Goal: Task Accomplishment & Management: Complete application form

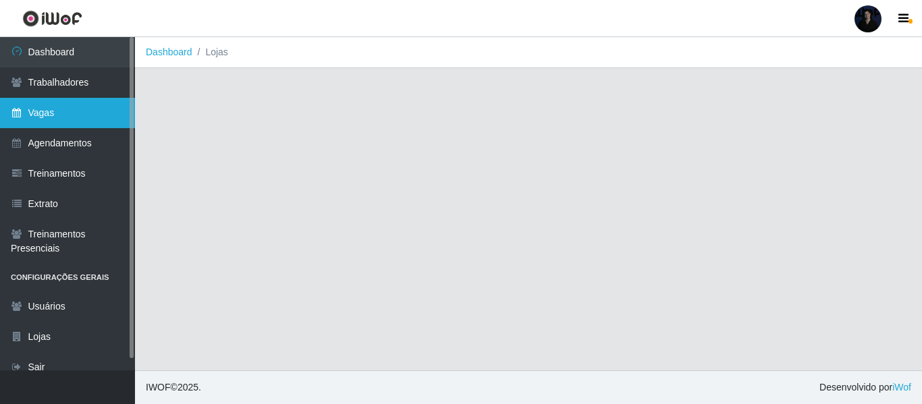
click at [89, 112] on link "Vagas" at bounding box center [67, 113] width 135 height 30
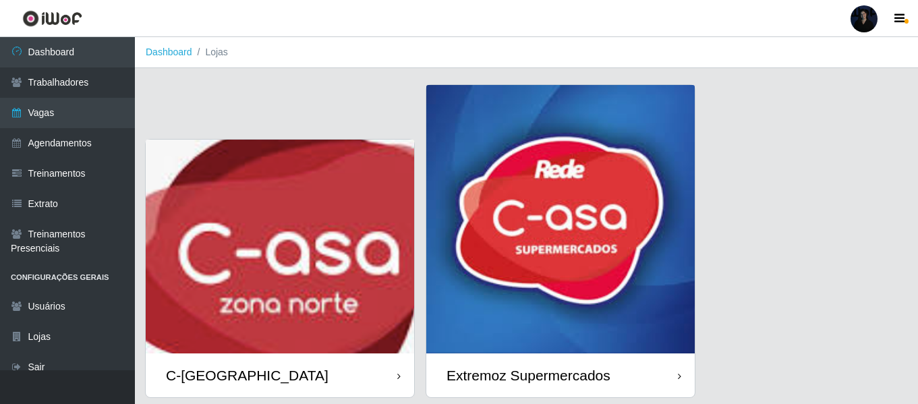
click at [868, 16] on div at bounding box center [864, 18] width 27 height 27
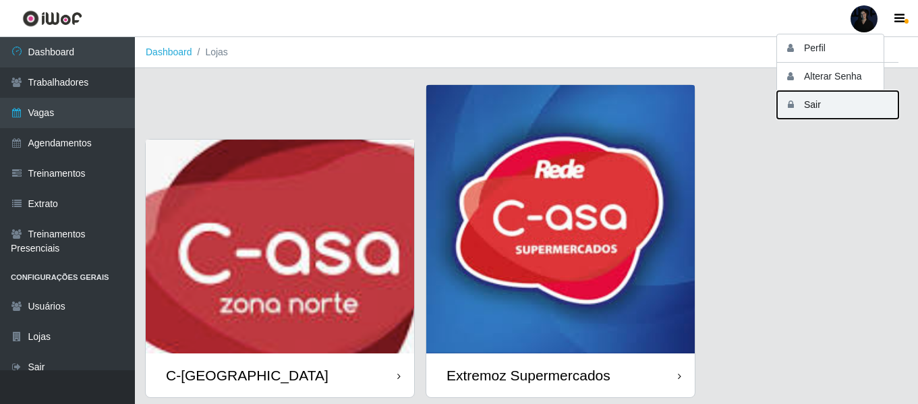
click at [811, 99] on button "Sair" at bounding box center [837, 105] width 121 height 28
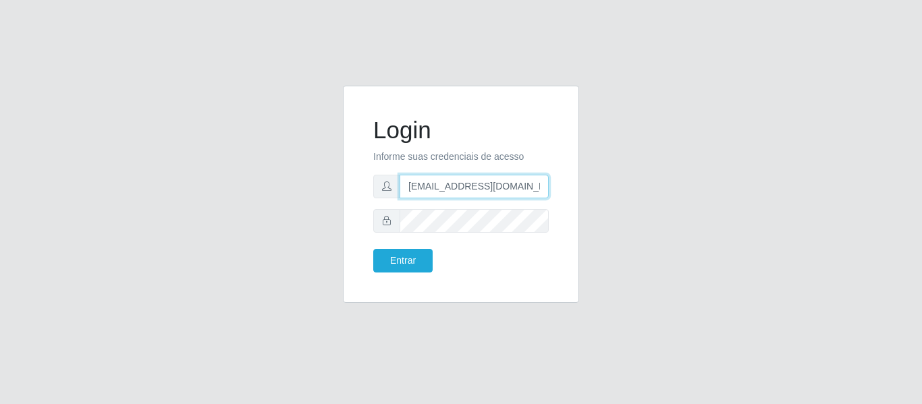
drag, startPoint x: 512, startPoint y: 194, endPoint x: 520, endPoint y: 194, distance: 7.4
click at [512, 194] on input "anacarina390@c-asa.com" at bounding box center [473, 187] width 149 height 24
drag, startPoint x: 527, startPoint y: 193, endPoint x: 472, endPoint y: 189, distance: 55.5
click at [472, 189] on input "anacarina390@c-asa.com" at bounding box center [473, 187] width 149 height 24
type input "anacarina390@orosario.com"
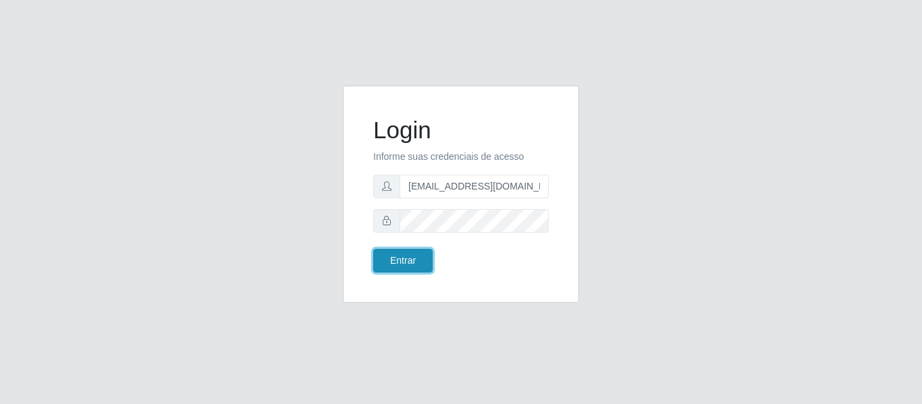
click at [408, 261] on button "Entrar" at bounding box center [402, 261] width 59 height 24
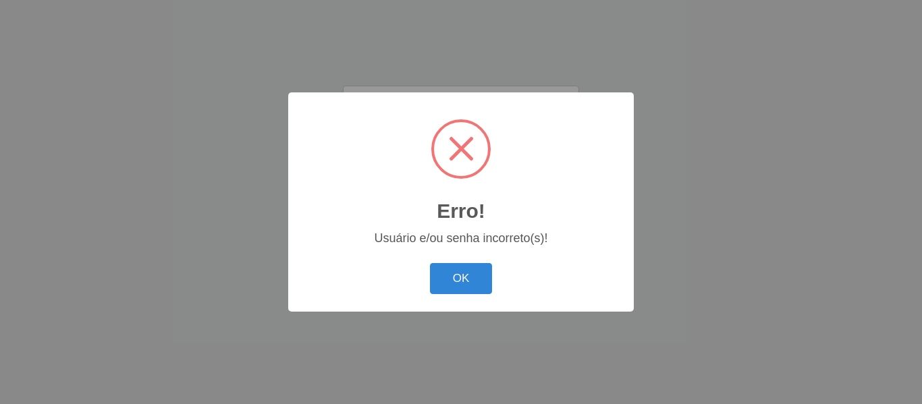
click at [447, 291] on button "OK" at bounding box center [461, 279] width 63 height 32
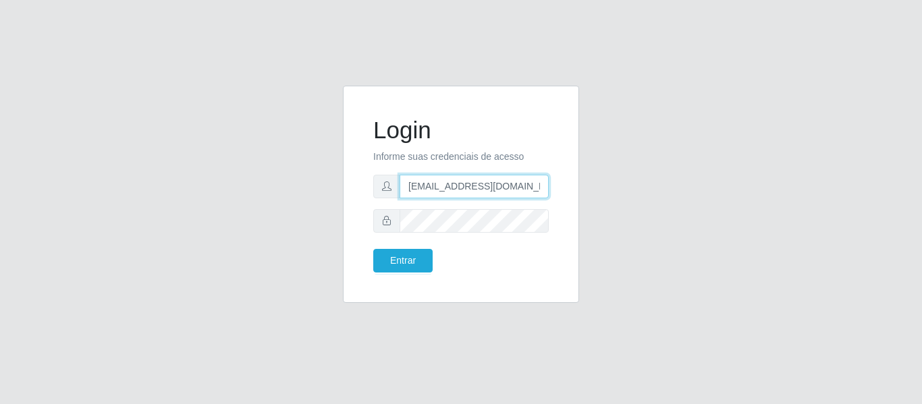
click at [478, 190] on input "anacarina390@orosario.com" at bounding box center [473, 187] width 149 height 24
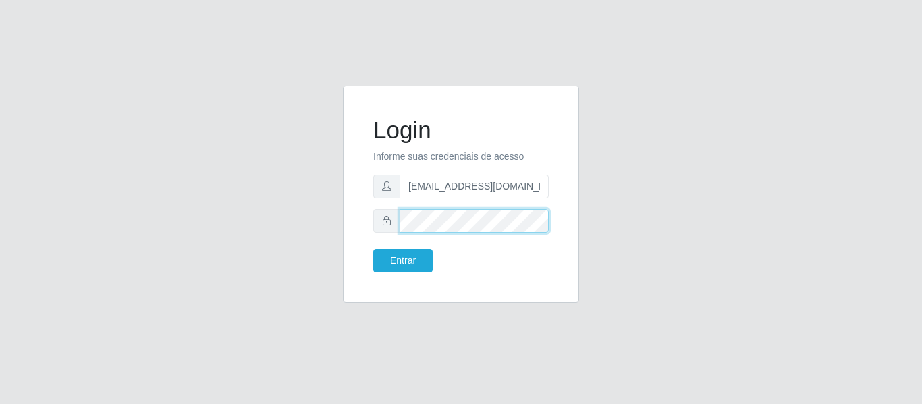
click at [296, 229] on div "Login Informe suas credenciais de acesso anacarina390@orosario.com Entrar" at bounding box center [460, 202] width 769 height 233
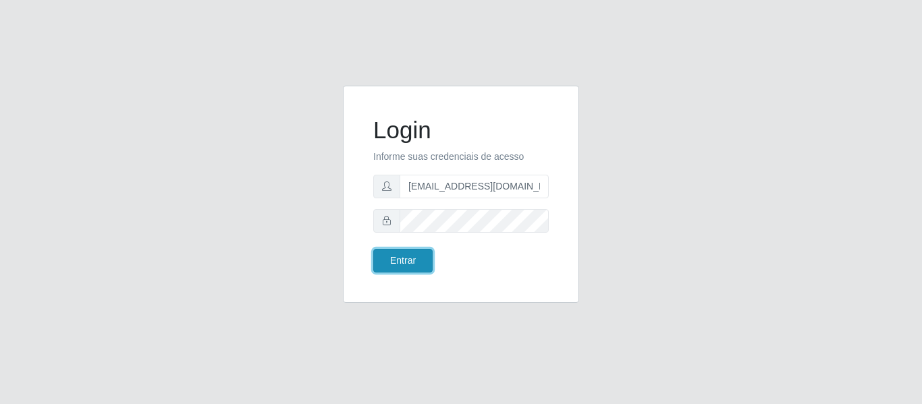
click at [390, 254] on button "Entrar" at bounding box center [402, 261] width 59 height 24
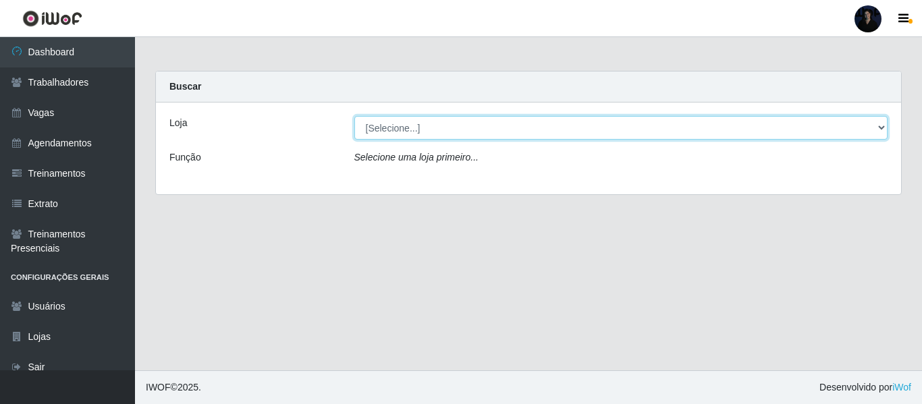
click at [426, 132] on select "[Selecione...] O ROSÁRIO ALIMENTOS" at bounding box center [621, 128] width 534 height 24
select select "349"
click at [354, 116] on select "[Selecione...] O ROSÁRIO ALIMENTOS" at bounding box center [621, 128] width 534 height 24
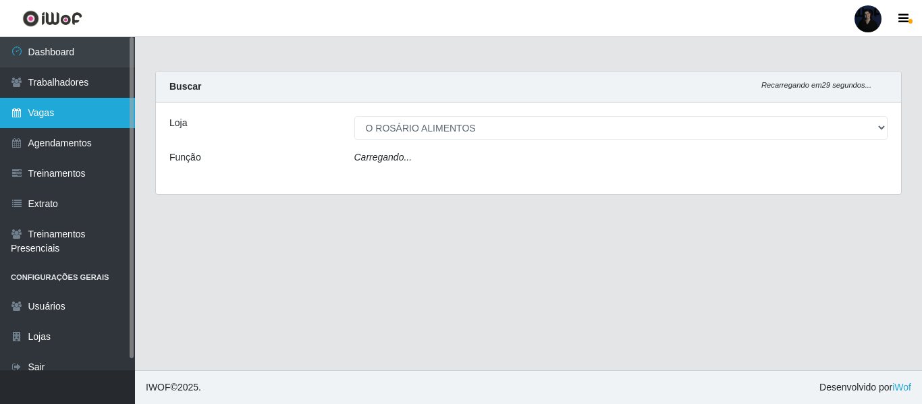
click at [49, 121] on link "Vagas" at bounding box center [67, 113] width 135 height 30
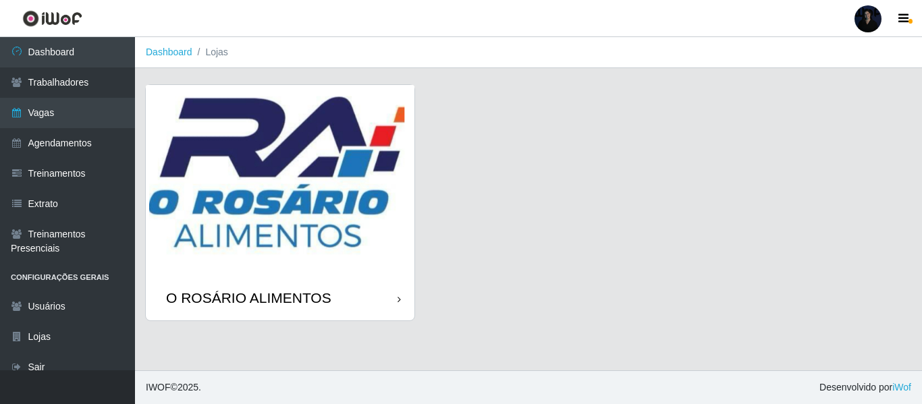
click at [263, 281] on div "O ROSÁRIO ALIMENTOS" at bounding box center [280, 298] width 269 height 44
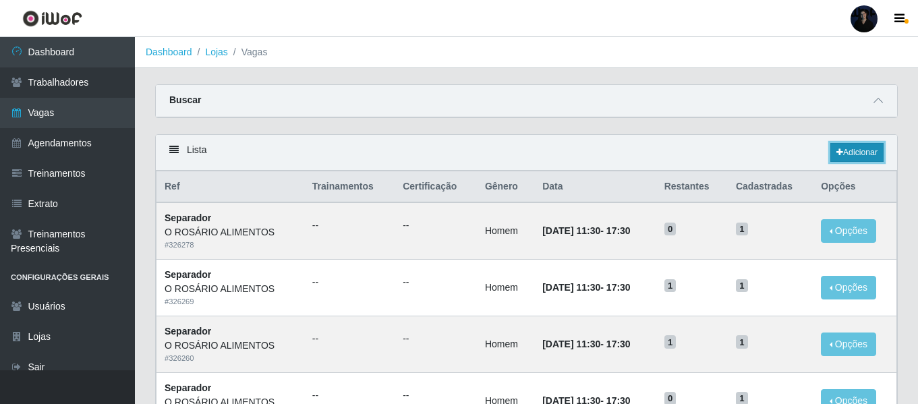
click at [868, 147] on link "Adicionar" at bounding box center [857, 152] width 53 height 19
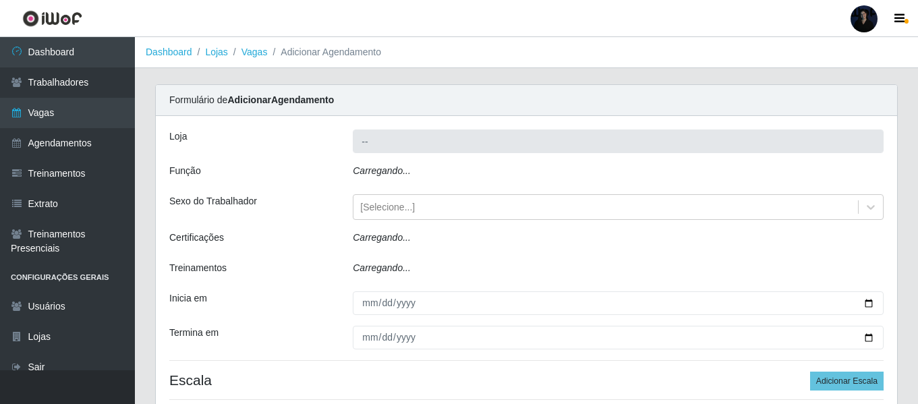
type input "O ROSÁRIO ALIMENTOS"
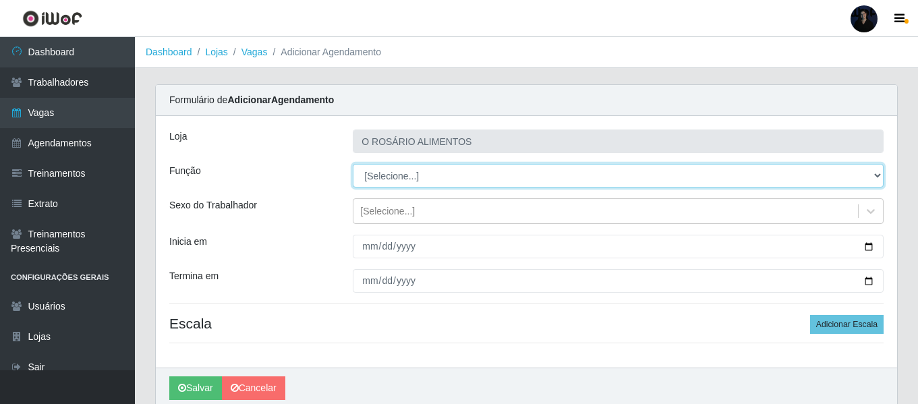
click at [392, 169] on select "[Selecione...] Auxiliar de Depósito Auxiliar de Depósito + Auxiliar de Depósito…" at bounding box center [618, 176] width 531 height 24
select select "81"
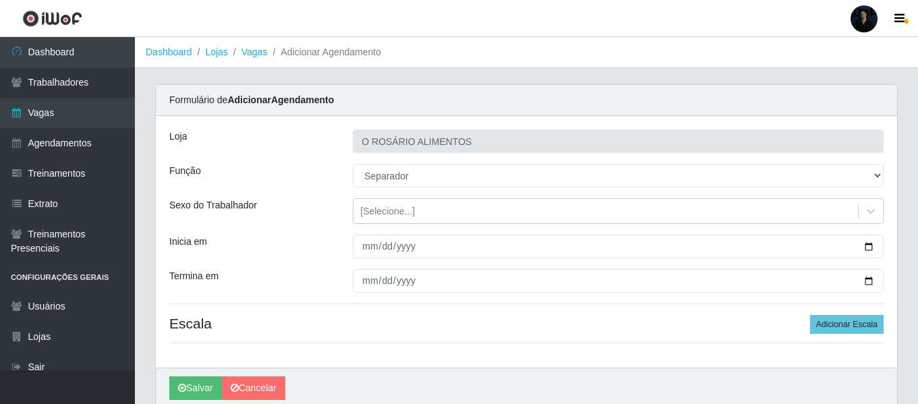
click at [396, 227] on div "Loja O ROSÁRIO ALIMENTOS Função [Selecione...] Auxiliar de Depósito Auxiliar de…" at bounding box center [527, 242] width 742 height 252
click at [393, 215] on div "[Selecione...]" at bounding box center [387, 211] width 55 height 14
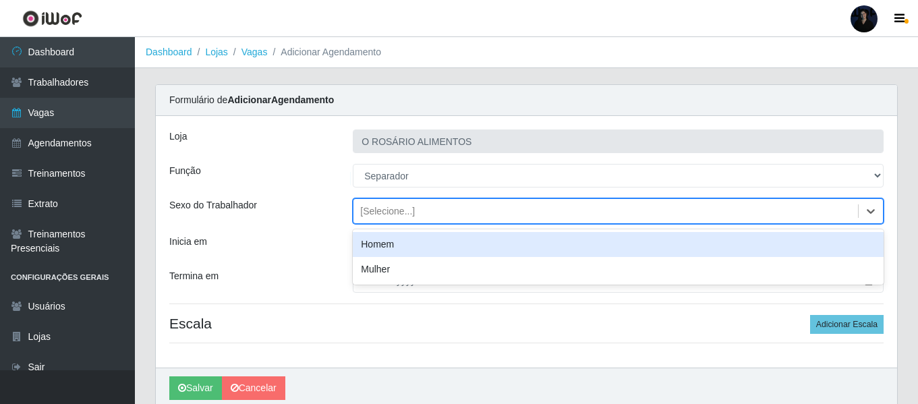
click at [395, 248] on div "Homem" at bounding box center [618, 244] width 531 height 25
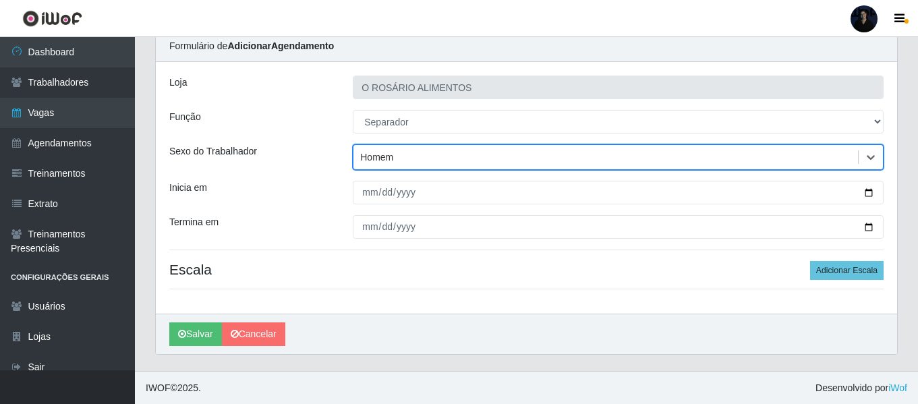
scroll to position [55, 0]
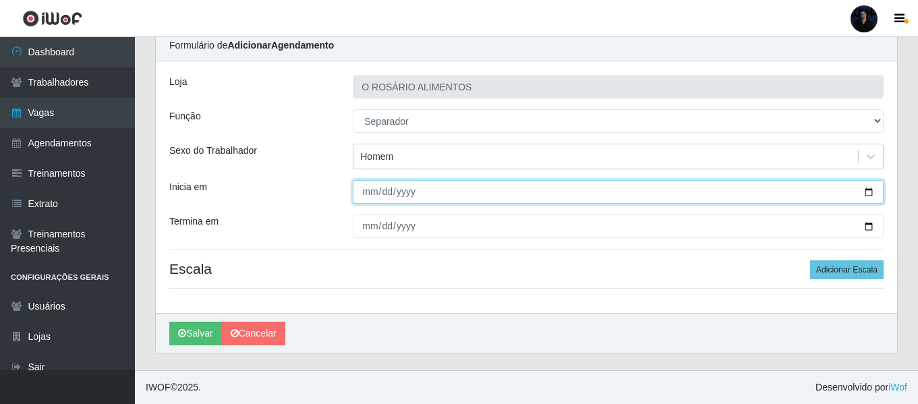
click at [864, 189] on input "Inicia em" at bounding box center [618, 192] width 531 height 24
type input "2025-09-01"
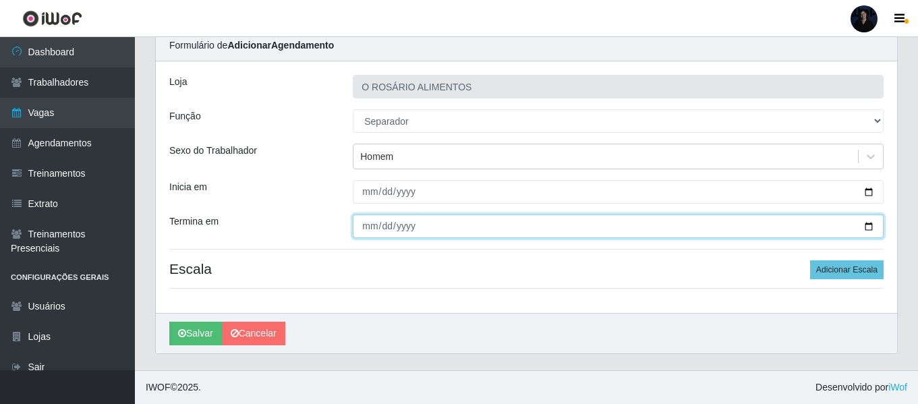
click at [868, 222] on input "Termina em" at bounding box center [618, 227] width 531 height 24
type input "2025-09-05"
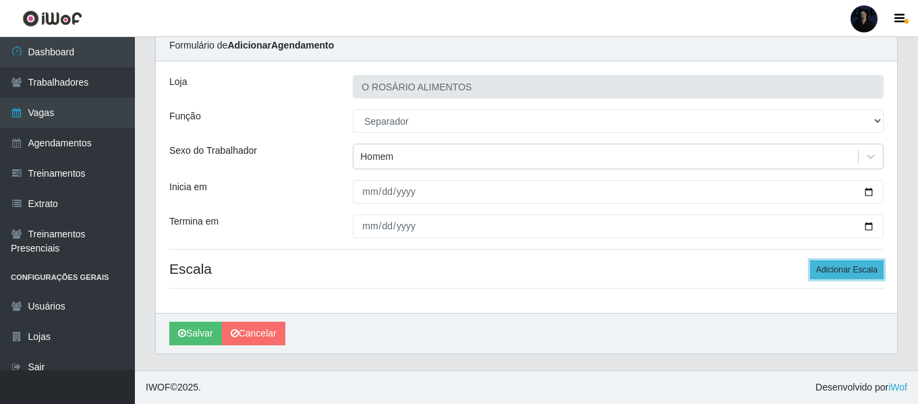
click at [846, 273] on button "Adicionar Escala" at bounding box center [847, 269] width 74 height 19
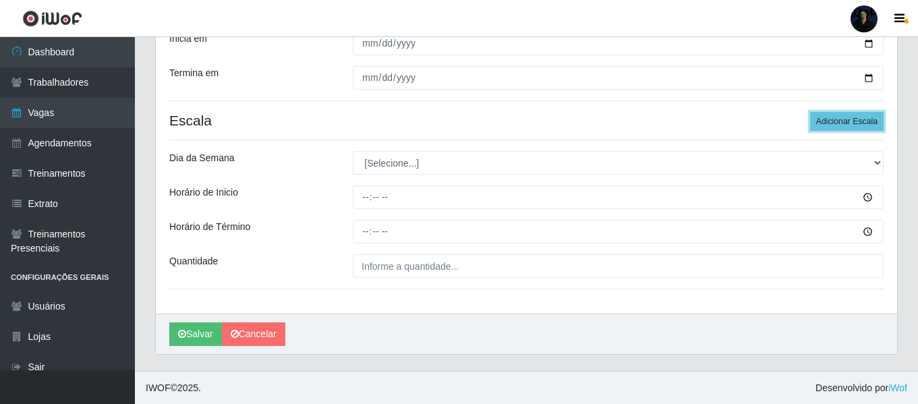
scroll to position [204, 0]
click at [821, 115] on button "Adicionar Escala" at bounding box center [847, 120] width 74 height 19
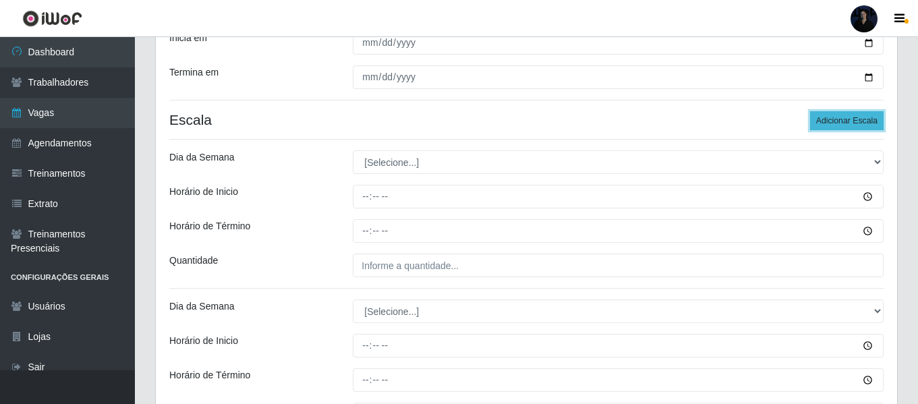
click at [821, 115] on button "Adicionar Escala" at bounding box center [847, 120] width 74 height 19
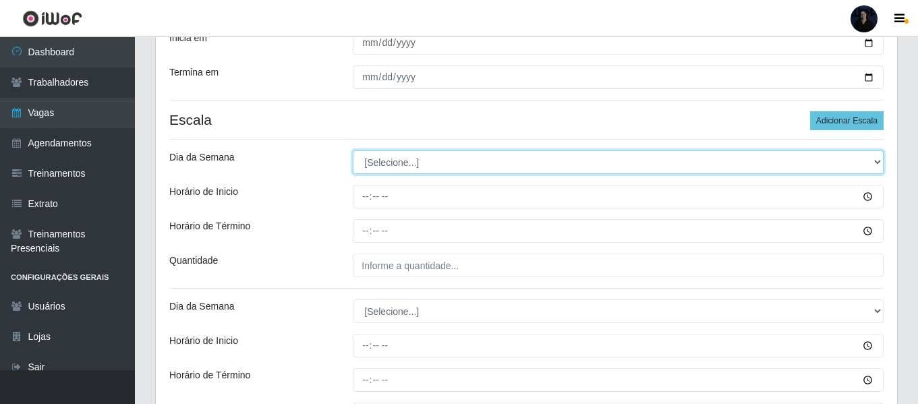
click at [413, 162] on select "[Selecione...] Segunda Terça Quarta Quinta Sexta Sábado Domingo" at bounding box center [618, 162] width 531 height 24
select select "1"
click at [353, 150] on select "[Selecione...] Segunda Terça Quarta Quinta Sexta Sábado Domingo" at bounding box center [618, 162] width 531 height 24
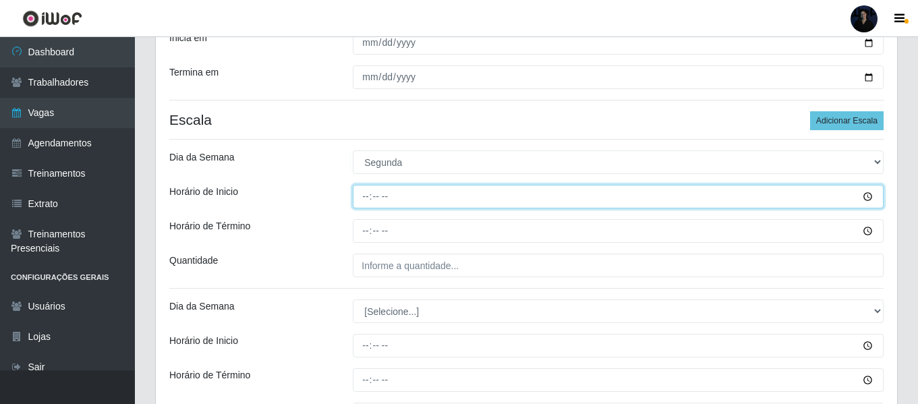
click at [361, 200] on input "Horário de Inicio" at bounding box center [618, 197] width 531 height 24
type input "07:30"
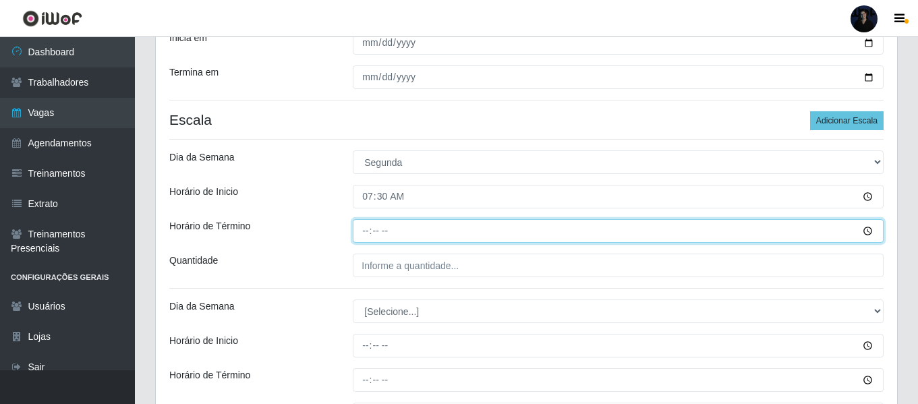
click at [368, 229] on input "Horário de Término" at bounding box center [618, 231] width 531 height 24
type input "13:30"
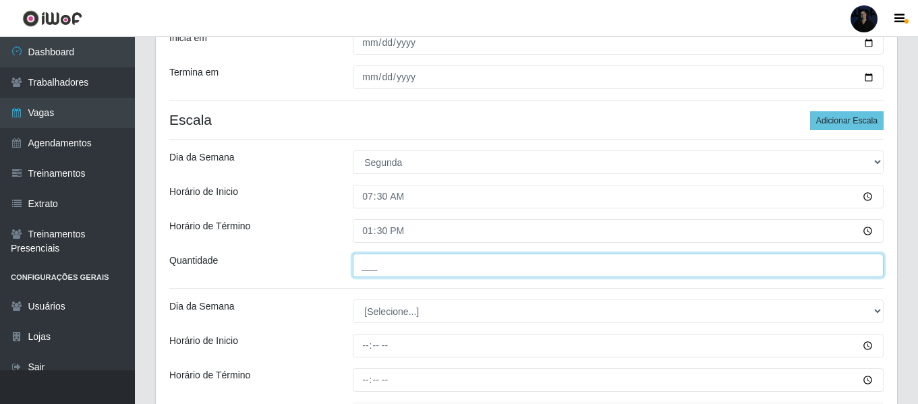
click at [377, 266] on input "___" at bounding box center [618, 266] width 531 height 24
type input "2__"
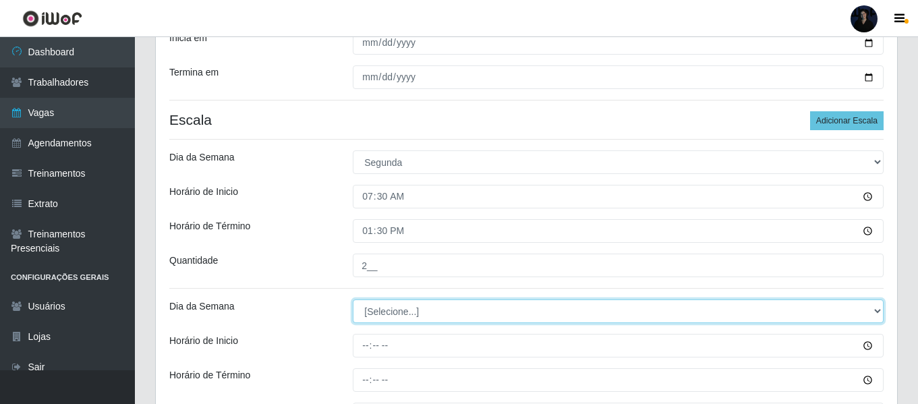
click at [377, 308] on select "[Selecione...] Segunda Terça Quarta Quinta Sexta Sábado Domingo" at bounding box center [618, 312] width 531 height 24
select select "2"
click at [353, 300] on select "[Selecione...] Segunda Terça Quarta Quinta Sexta Sábado Domingo" at bounding box center [618, 312] width 531 height 24
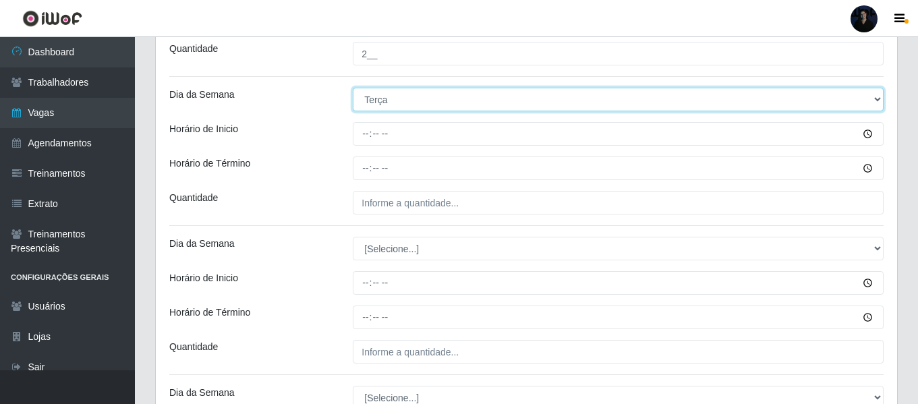
scroll to position [339, 0]
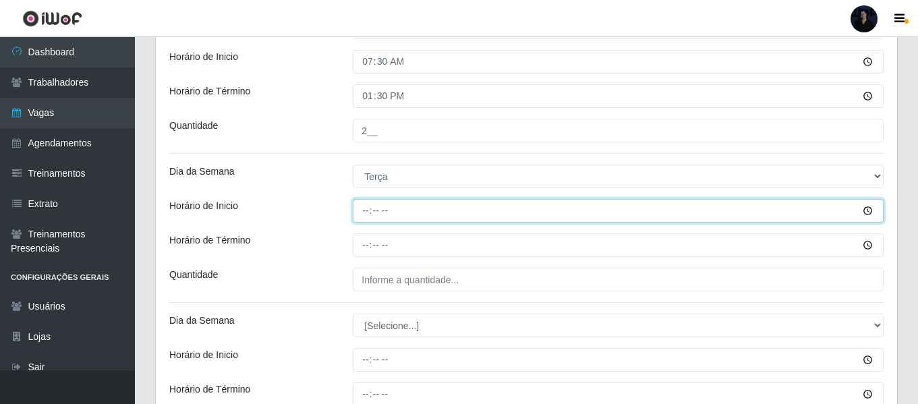
click at [363, 209] on input "Horário de Inicio" at bounding box center [618, 211] width 531 height 24
type input "07:30"
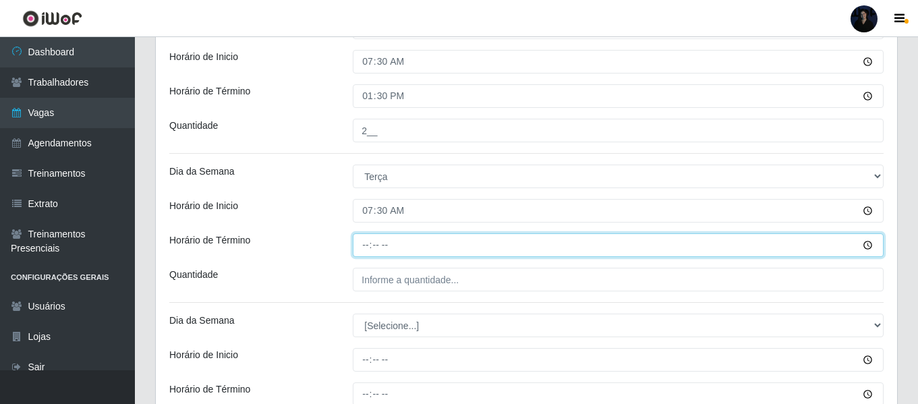
click at [365, 240] on input "Horário de Término" at bounding box center [618, 245] width 531 height 24
type input "13:30"
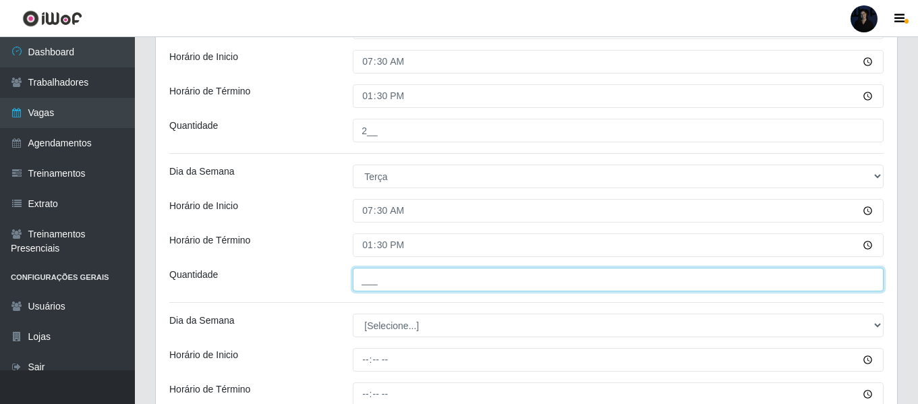
click at [363, 278] on input "___" at bounding box center [618, 280] width 531 height 24
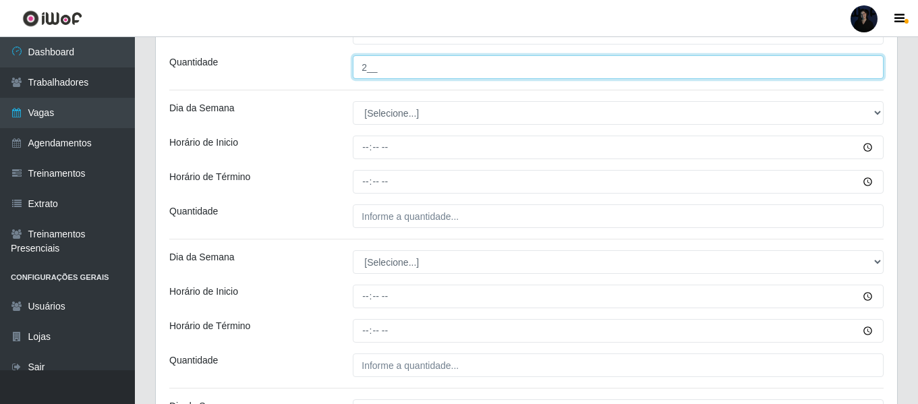
scroll to position [474, 0]
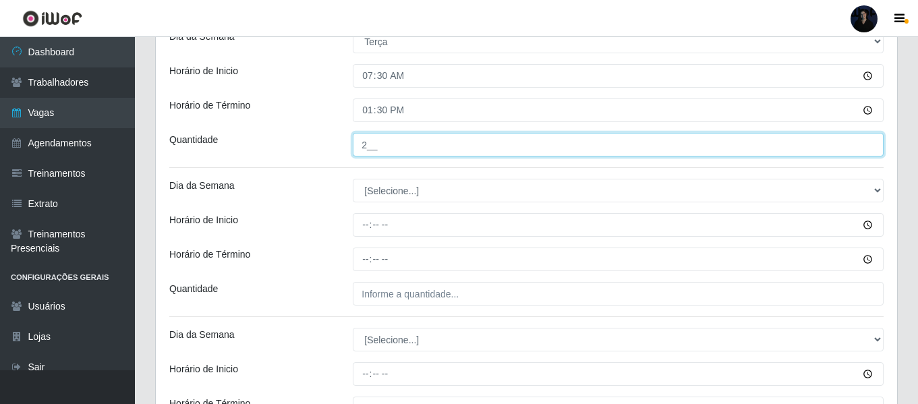
type input "2__"
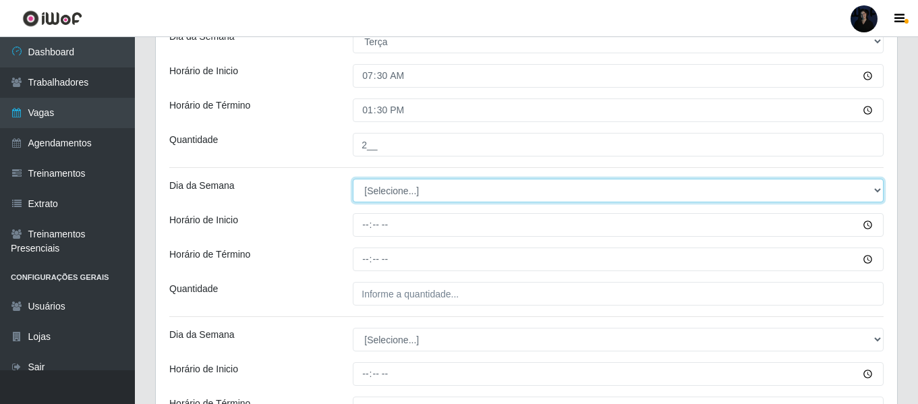
click at [389, 187] on select "[Selecione...] Segunda Terça Quarta Quinta Sexta Sábado Domingo" at bounding box center [618, 191] width 531 height 24
select select "3"
click at [353, 179] on select "[Selecione...] Segunda Terça Quarta Quinta Sexta Sábado Domingo" at bounding box center [618, 191] width 531 height 24
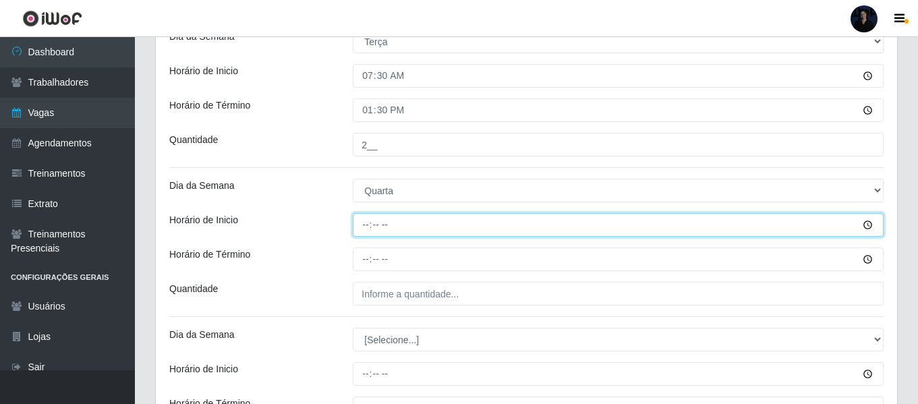
click at [365, 224] on input "Horário de Inicio" at bounding box center [618, 225] width 531 height 24
type input "07:30"
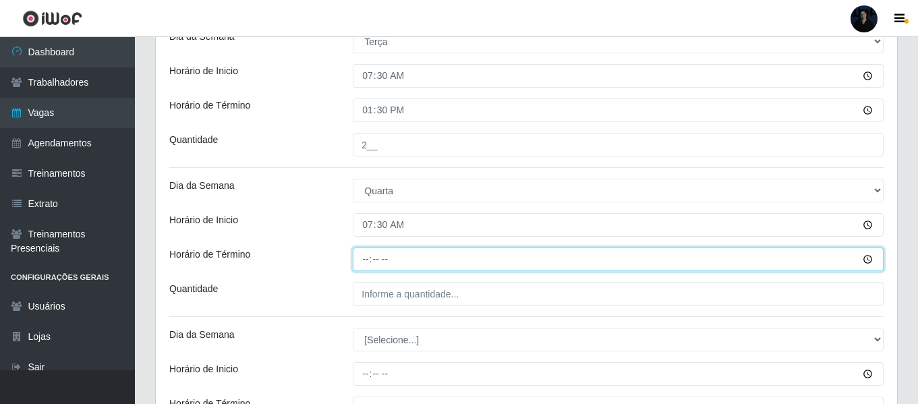
click at [363, 257] on input "Horário de Término" at bounding box center [618, 260] width 531 height 24
type input "13:30"
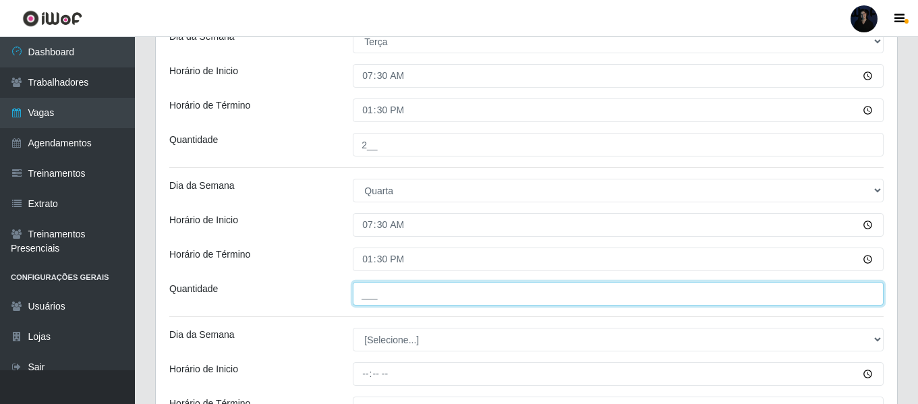
click at [365, 297] on input "___" at bounding box center [618, 294] width 531 height 24
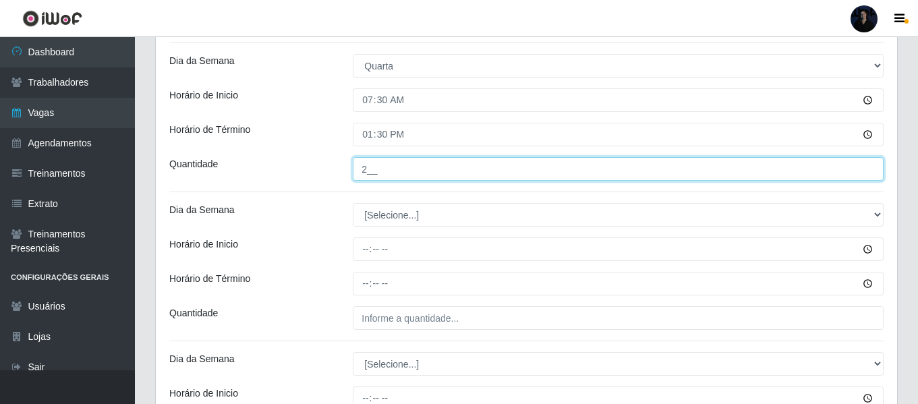
scroll to position [609, 0]
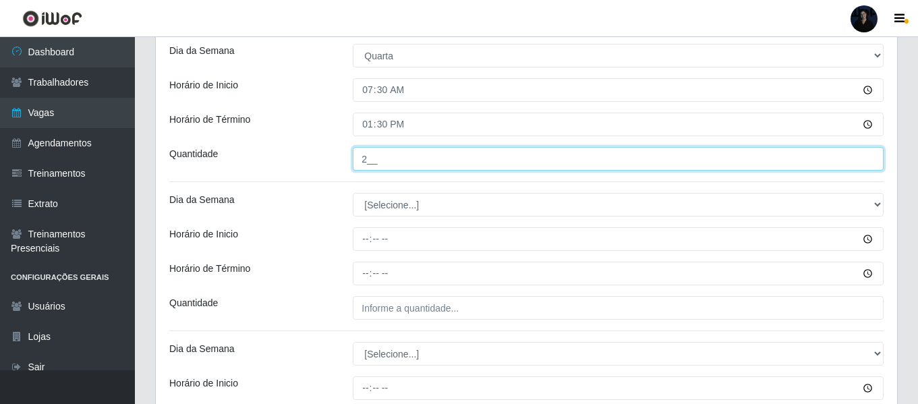
type input "2__"
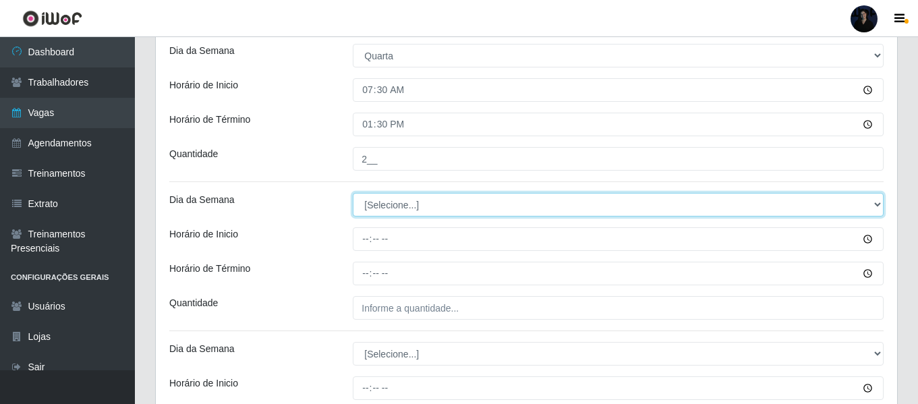
click at [375, 201] on select "[Selecione...] Segunda Terça Quarta Quinta Sexta Sábado Domingo" at bounding box center [618, 205] width 531 height 24
select select "4"
click at [353, 193] on select "[Selecione...] Segunda Terça Quarta Quinta Sexta Sábado Domingo" at bounding box center [618, 205] width 531 height 24
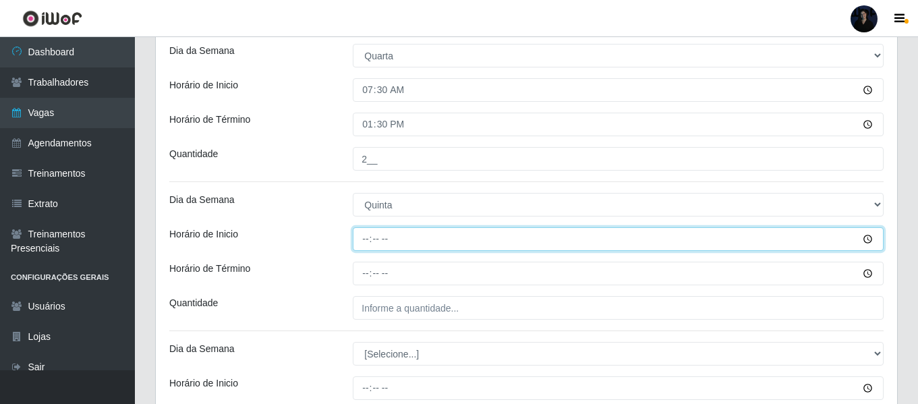
click at [366, 238] on input "Horário de Inicio" at bounding box center [618, 239] width 531 height 24
type input "07:30"
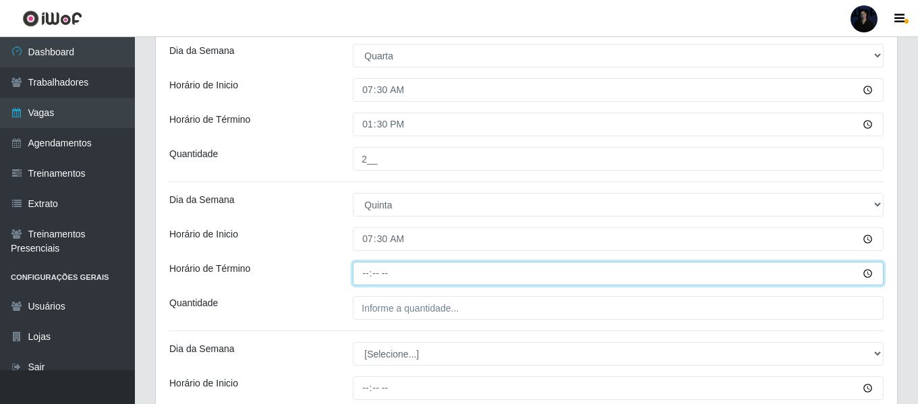
click at [363, 275] on input "Horário de Término" at bounding box center [618, 274] width 531 height 24
type input "13:30"
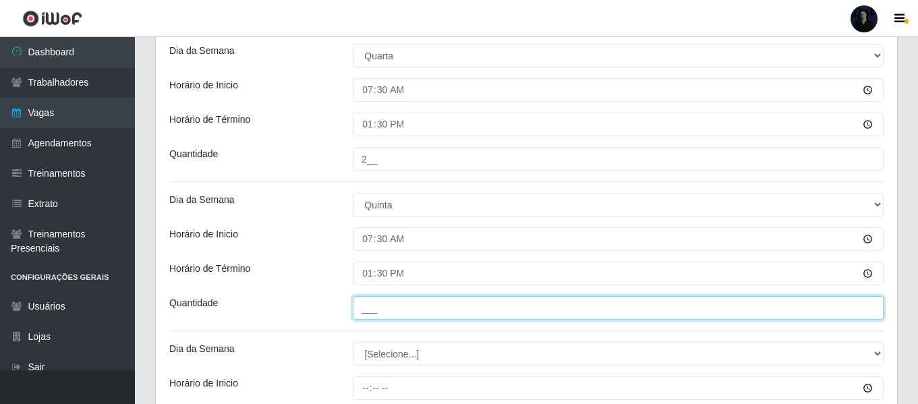
click at [374, 310] on input "___" at bounding box center [618, 308] width 531 height 24
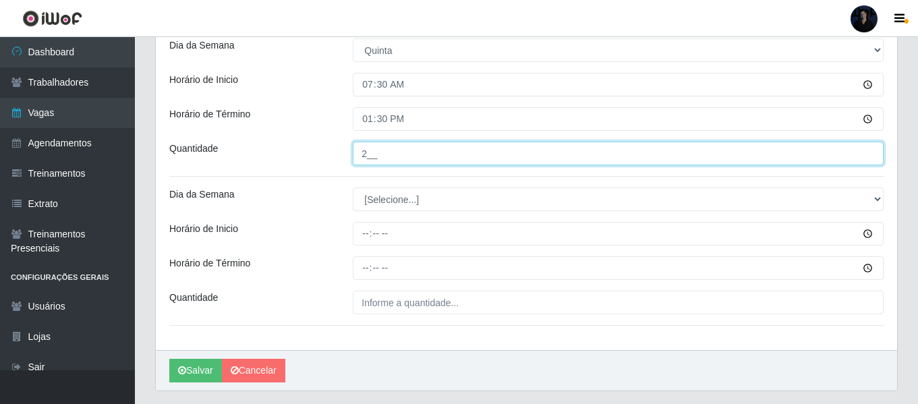
scroll to position [800, 0]
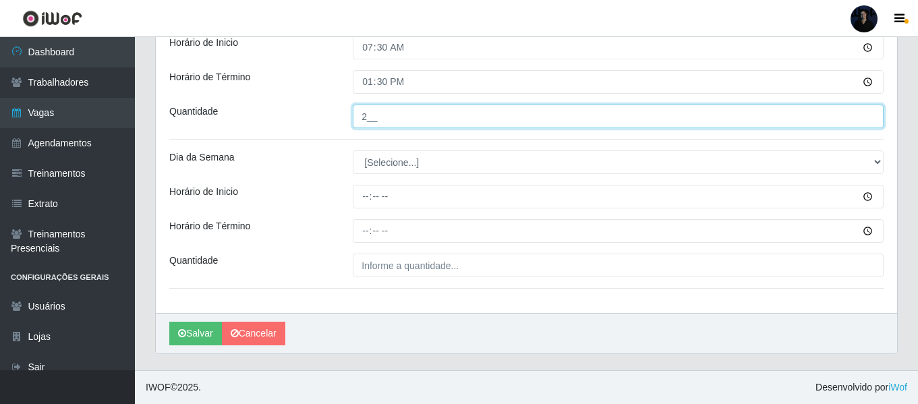
type input "2__"
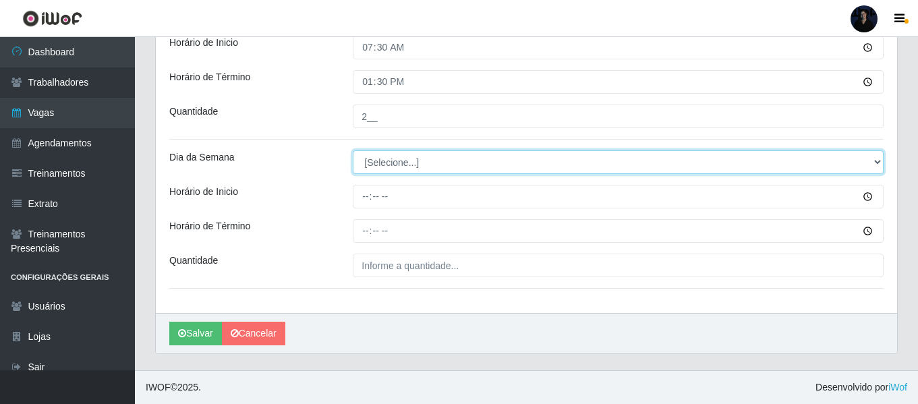
click at [381, 165] on select "[Selecione...] Segunda Terça Quarta Quinta Sexta Sábado Domingo" at bounding box center [618, 162] width 531 height 24
select select "5"
click at [353, 150] on select "[Selecione...] Segunda Terça Quarta Quinta Sexta Sábado Domingo" at bounding box center [618, 162] width 531 height 24
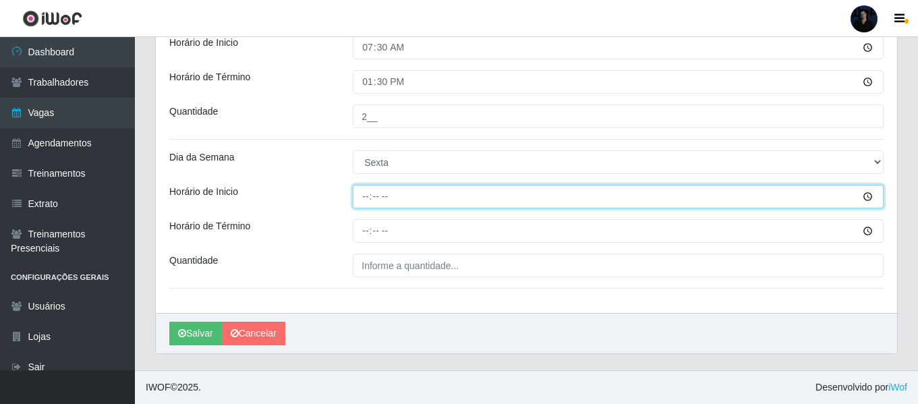
click at [363, 202] on input "Horário de Inicio" at bounding box center [618, 197] width 531 height 24
type input "07:30"
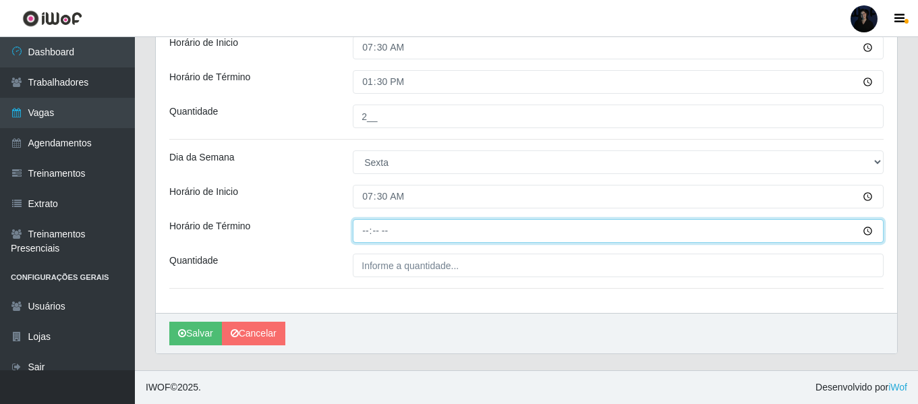
click at [366, 233] on input "Horário de Término" at bounding box center [618, 231] width 531 height 24
type input "13:30"
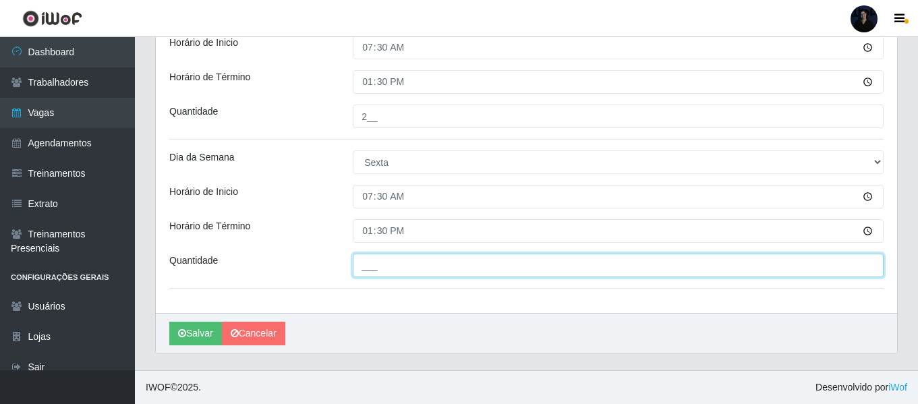
click at [377, 261] on input "___" at bounding box center [618, 266] width 531 height 24
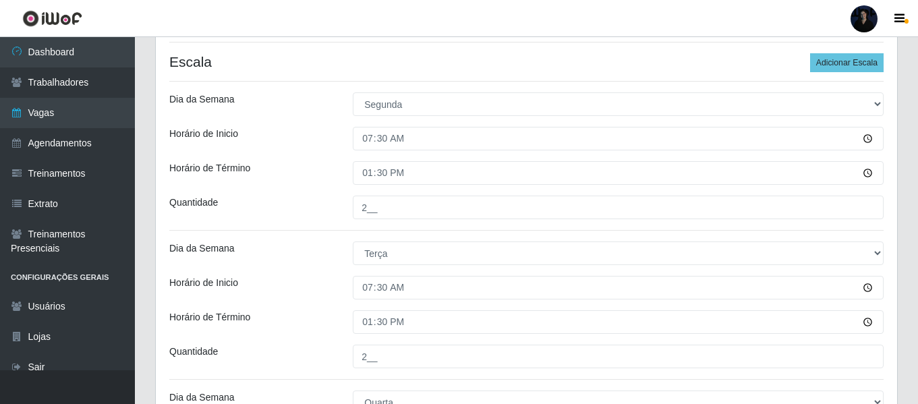
scroll to position [58, 0]
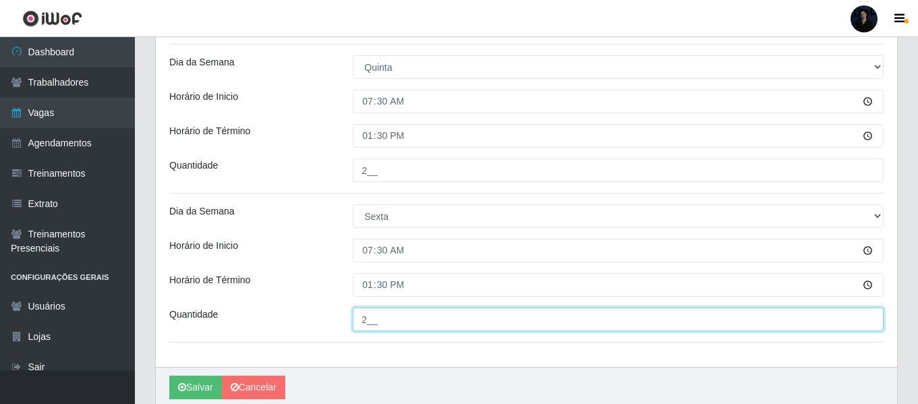
type input "2__"
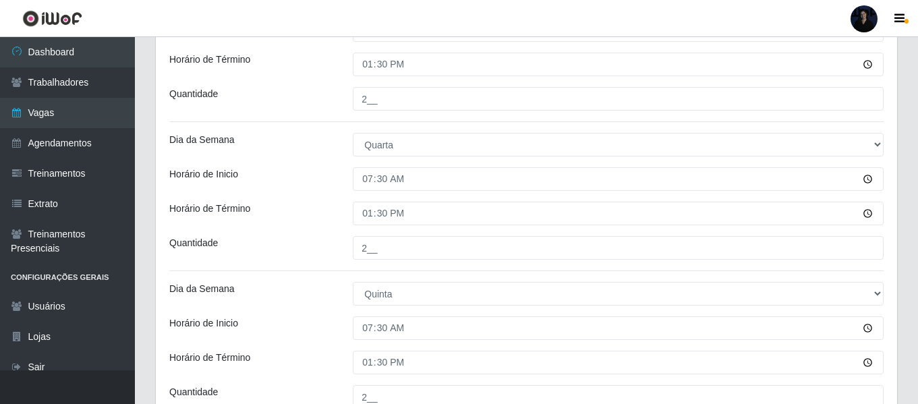
scroll to position [800, 0]
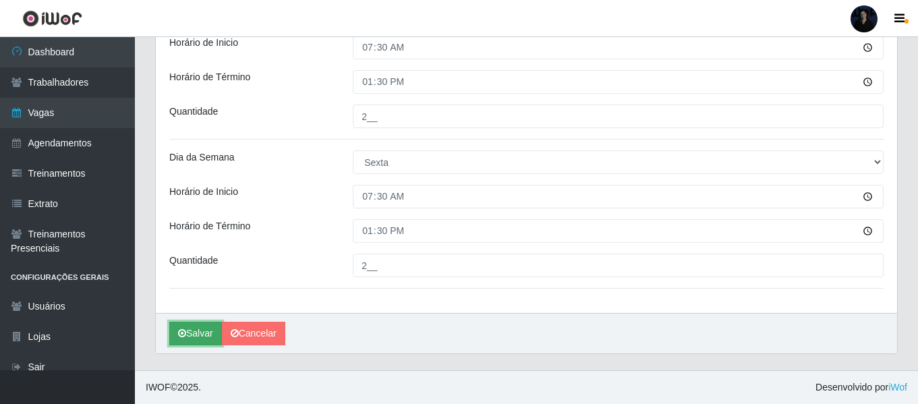
click at [202, 329] on button "Salvar" at bounding box center [195, 334] width 53 height 24
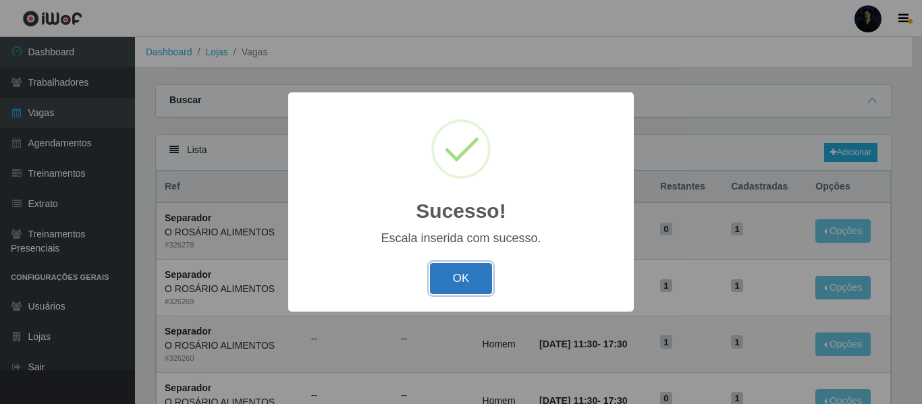
click at [449, 276] on button "OK" at bounding box center [461, 279] width 63 height 32
